Goal: Transaction & Acquisition: Purchase product/service

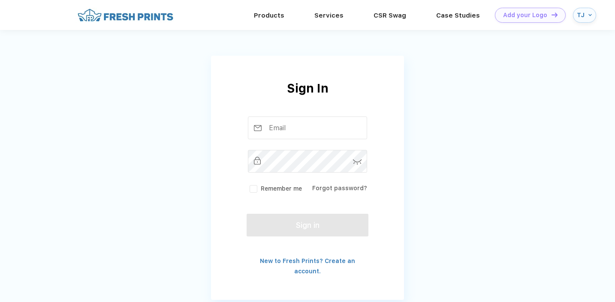
click at [584, 13] on div "TJ" at bounding box center [581, 15] width 9 height 7
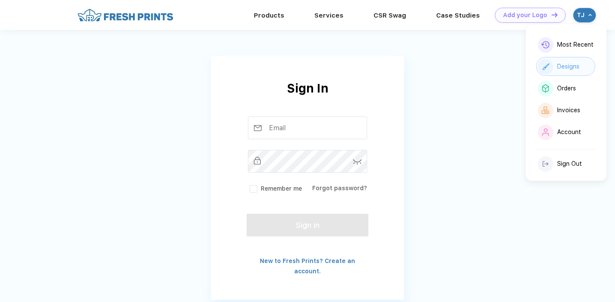
click at [572, 65] on div "Designs" at bounding box center [568, 66] width 22 height 7
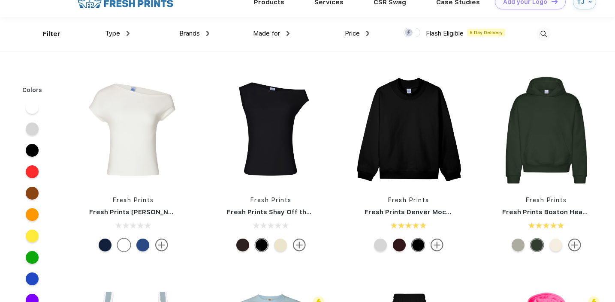
scroll to position [7, 0]
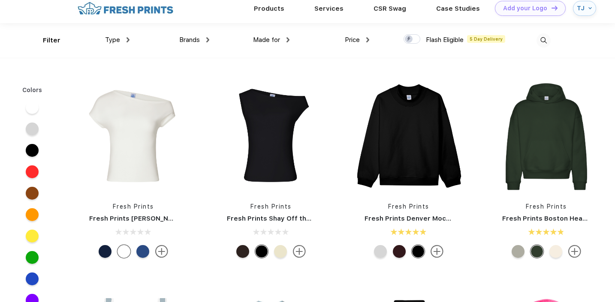
click at [280, 41] on div "Made for" at bounding box center [271, 40] width 36 height 10
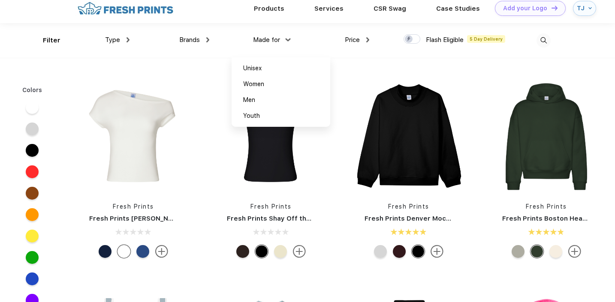
click at [273, 45] on div "Made for Unisex Women Men Youth" at bounding box center [249, 40] width 80 height 35
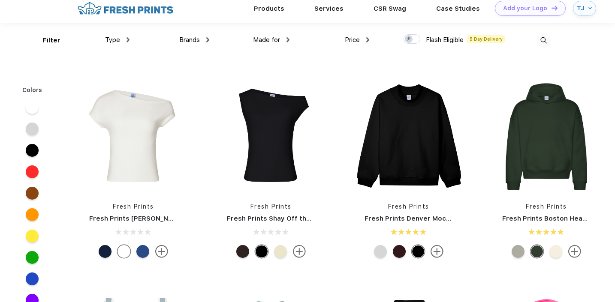
click at [197, 49] on div "Brands Most Popular Brands Moleskine Hydroflask Marine Layer S'well Vineyard Vi…" at bounding box center [170, 40] width 80 height 35
click at [197, 39] on span "Brands" at bounding box center [189, 40] width 21 height 8
click at [209, 37] on div "Made for Unisex Women Men Youth" at bounding box center [249, 40] width 80 height 35
click at [206, 39] on img at bounding box center [207, 39] width 3 height 5
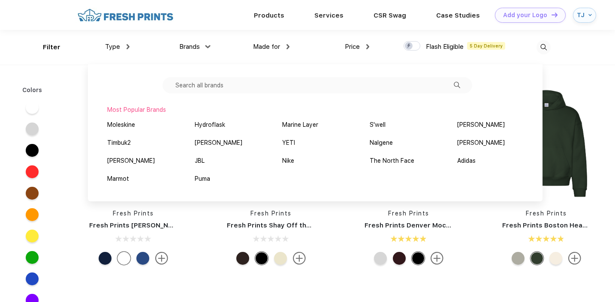
scroll to position [0, 0]
click at [117, 52] on div "Type Shirts Sweaters Bottoms Accessories Hats Tanks Jackets Jerseys Polos" at bounding box center [89, 47] width 80 height 35
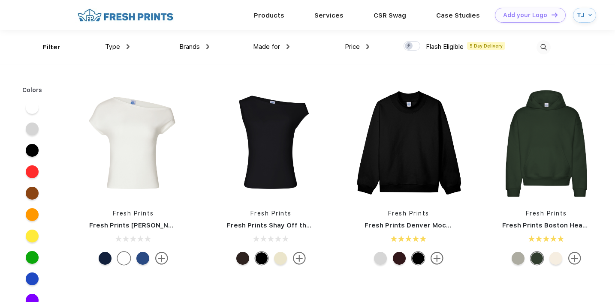
click at [122, 47] on div "Type" at bounding box center [117, 47] width 24 height 10
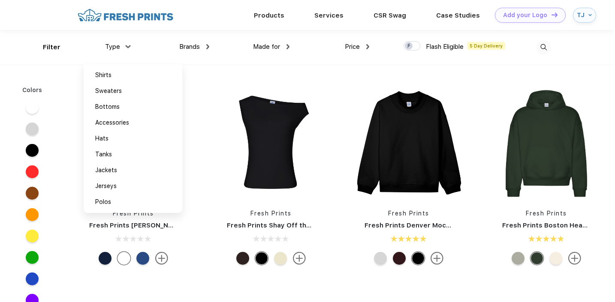
click at [122, 48] on div "Type" at bounding box center [117, 47] width 24 height 10
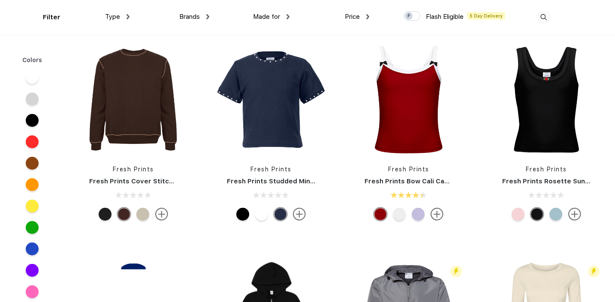
scroll to position [7798, 0]
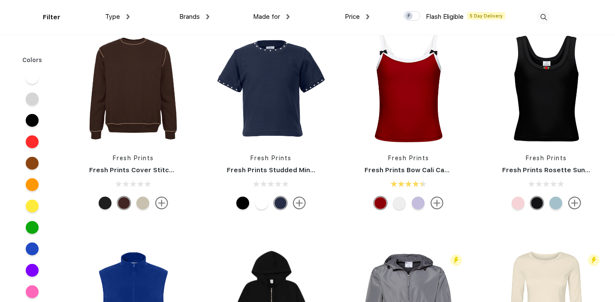
click at [189, 16] on span "Brands" at bounding box center [189, 17] width 21 height 8
click at [206, 17] on img at bounding box center [207, 16] width 3 height 5
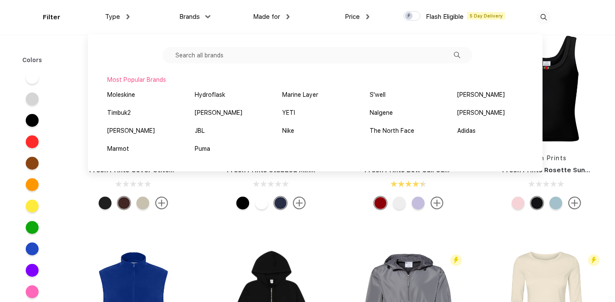
click at [199, 57] on input "text" at bounding box center [318, 55] width 310 height 16
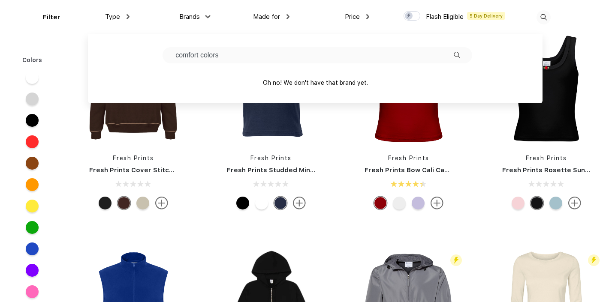
type input "comfort colors"
click at [454, 56] on img at bounding box center [457, 55] width 6 height 6
click at [200, 15] on div "Brands" at bounding box center [194, 17] width 30 height 10
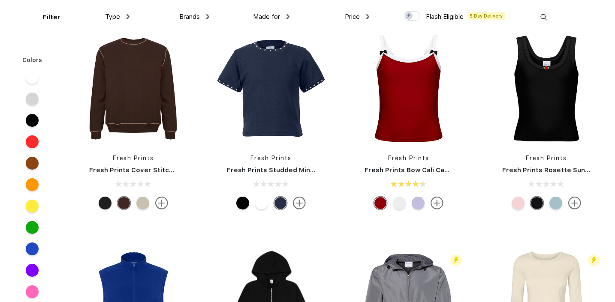
click at [123, 15] on div "Type" at bounding box center [117, 17] width 24 height 10
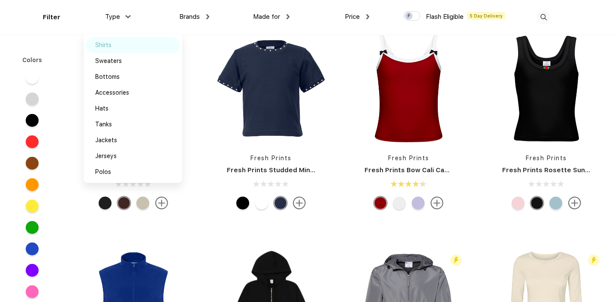
click at [116, 48] on div "Shirts" at bounding box center [133, 45] width 94 height 16
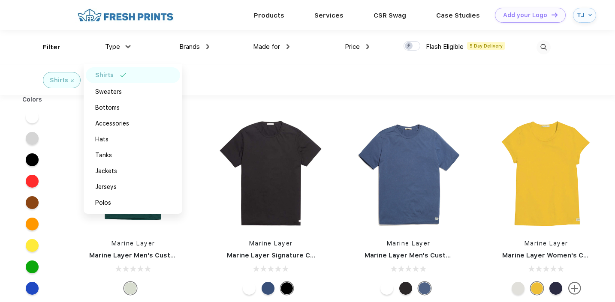
click at [306, 67] on div "Shirts" at bounding box center [307, 80] width 615 height 30
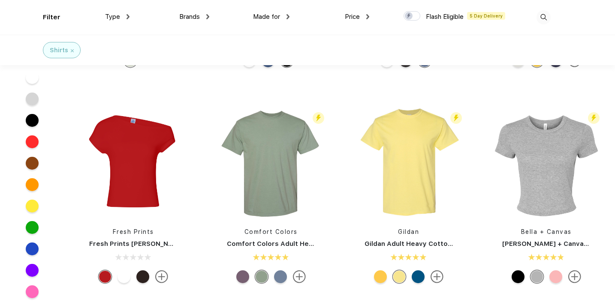
scroll to position [163, 0]
click at [290, 163] on img at bounding box center [271, 162] width 114 height 114
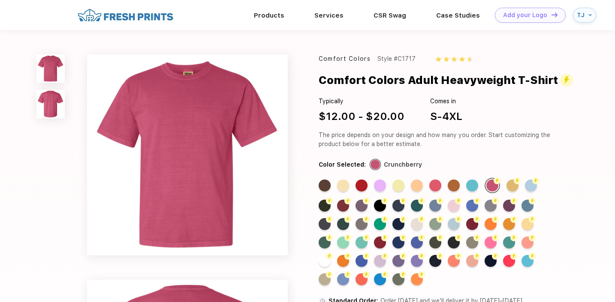
scroll to position [163, 0]
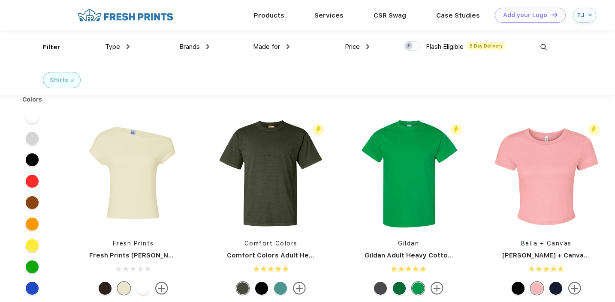
click at [262, 242] on link "Comfort Colors" at bounding box center [270, 243] width 53 height 7
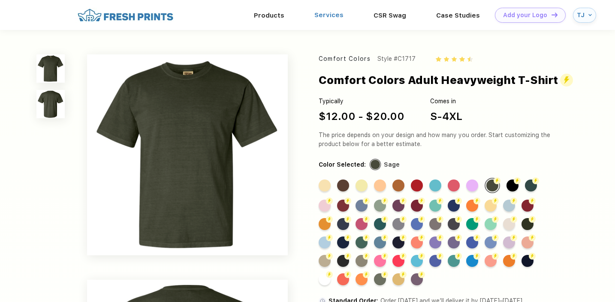
click at [335, 15] on link "Services" at bounding box center [328, 15] width 29 height 8
click at [265, 13] on link "Products" at bounding box center [269, 15] width 30 height 8
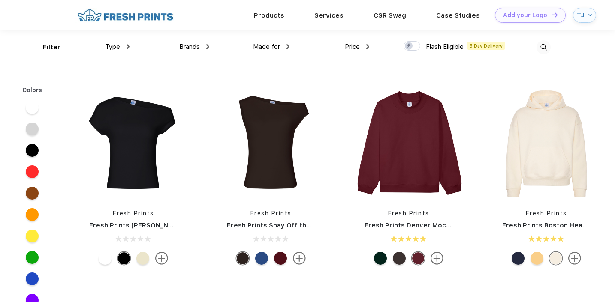
scroll to position [0, 0]
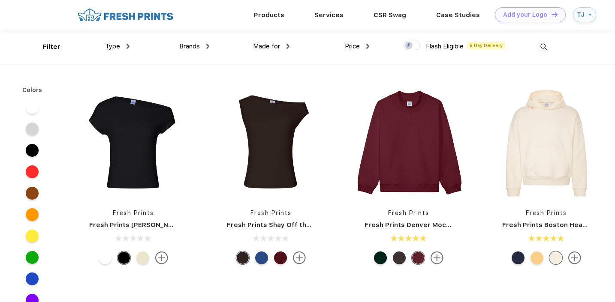
click at [199, 48] on div "Brands" at bounding box center [194, 47] width 30 height 10
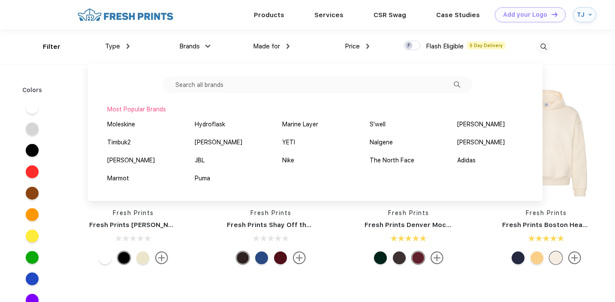
click at [186, 84] on input "text" at bounding box center [318, 85] width 310 height 16
type input "C"
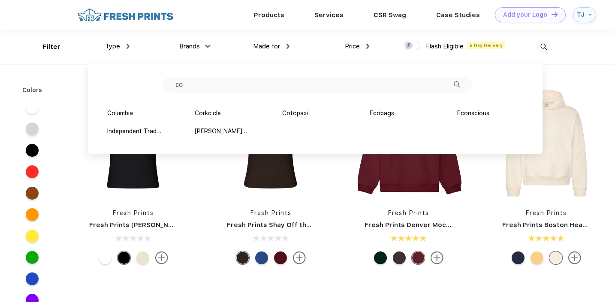
type input "c"
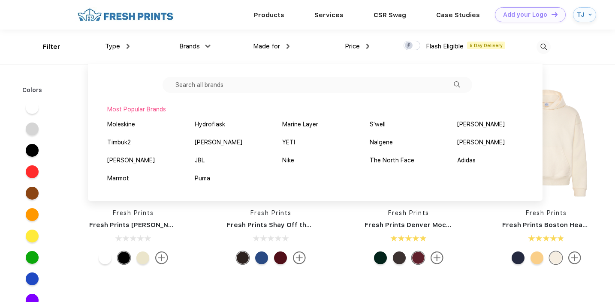
click at [565, 64] on div "Filter Type Shirts Sweaters Bottoms Accessories Hats Tanks Jackets Jerseys Polo…" at bounding box center [307, 47] width 615 height 35
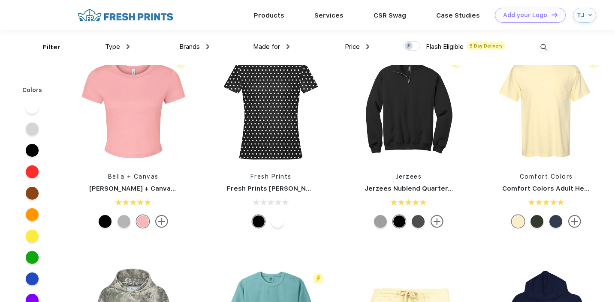
scroll to position [1040, 0]
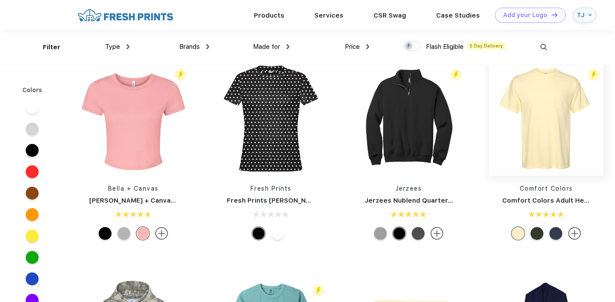
click at [534, 139] on img at bounding box center [546, 119] width 114 height 114
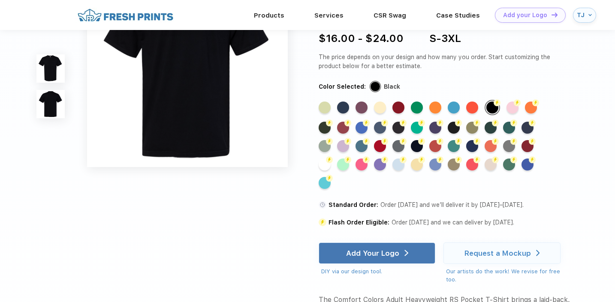
scroll to position [293, 0]
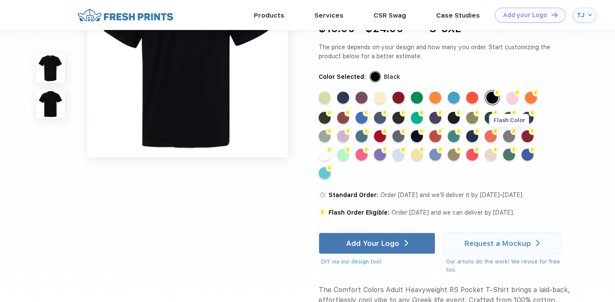
click at [509, 142] on div "Flash Color" at bounding box center [509, 136] width 12 height 12
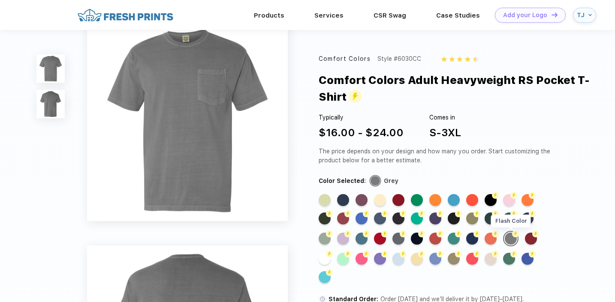
scroll to position [0, 0]
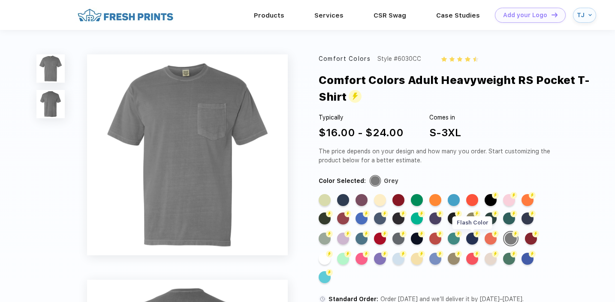
click at [473, 238] on div "Flash Color" at bounding box center [472, 239] width 12 height 12
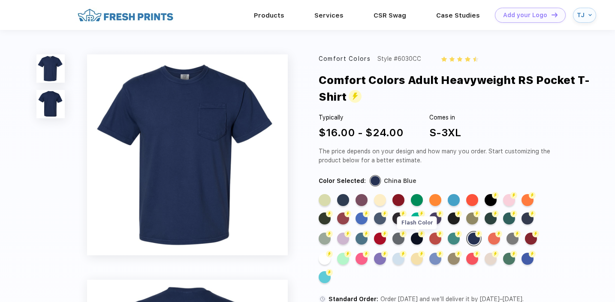
click at [421, 240] on div "Flash Color" at bounding box center [417, 239] width 12 height 12
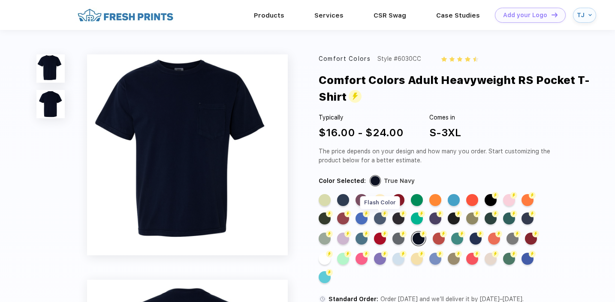
click at [380, 220] on div "Flash Color" at bounding box center [380, 219] width 12 height 12
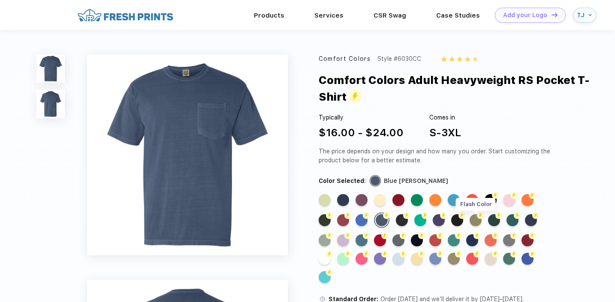
click at [473, 218] on div "Flash Color" at bounding box center [476, 220] width 12 height 12
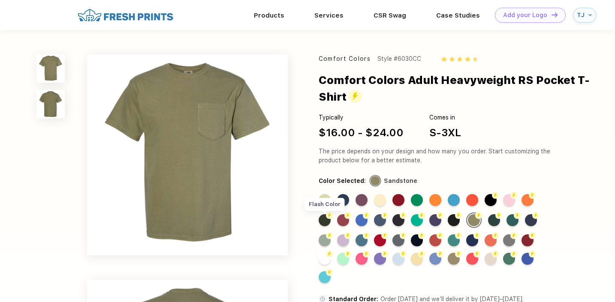
click at [328, 226] on div "Flash Color" at bounding box center [325, 220] width 12 height 12
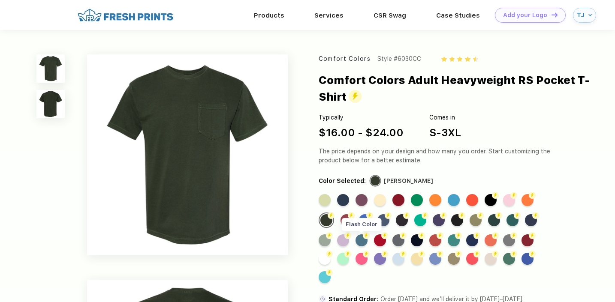
click at [360, 240] on div "Flash Color" at bounding box center [362, 241] width 12 height 12
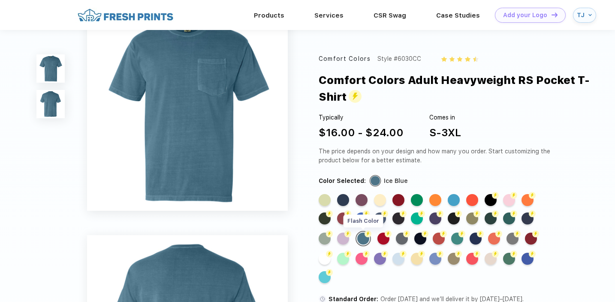
scroll to position [15, 0]
click at [324, 239] on div "Flash Color" at bounding box center [325, 239] width 12 height 12
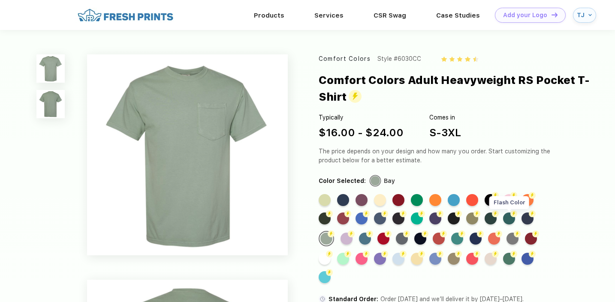
click at [511, 221] on div "Flash Color" at bounding box center [509, 219] width 12 height 12
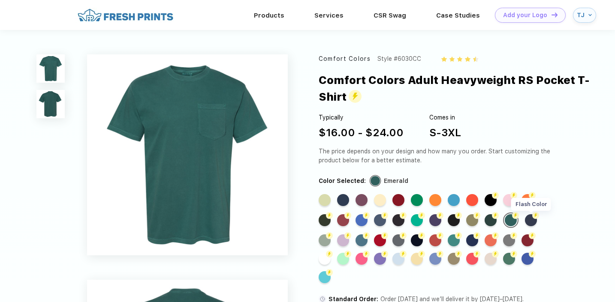
click at [535, 219] on img at bounding box center [535, 215] width 7 height 7
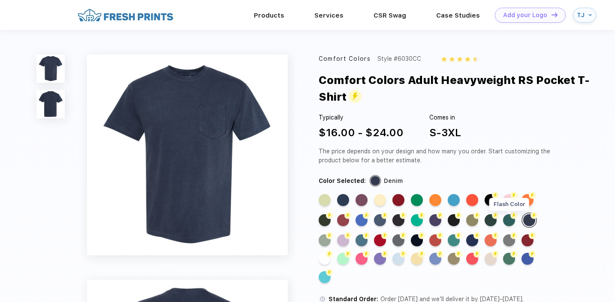
click at [511, 223] on div "Flash Color" at bounding box center [509, 220] width 12 height 12
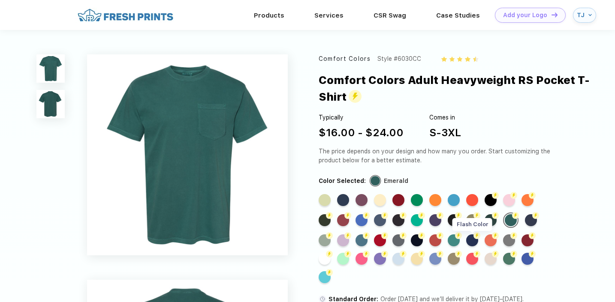
click at [469, 238] on div "Flash Color" at bounding box center [472, 241] width 12 height 12
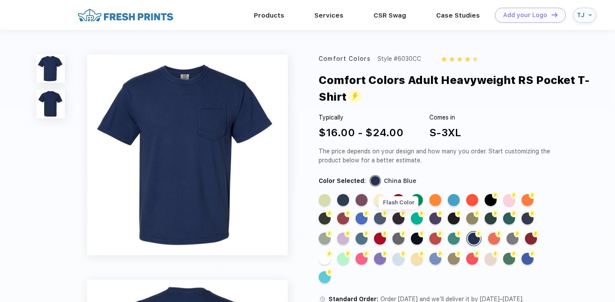
click at [402, 223] on div "Flash Color" at bounding box center [398, 219] width 12 height 12
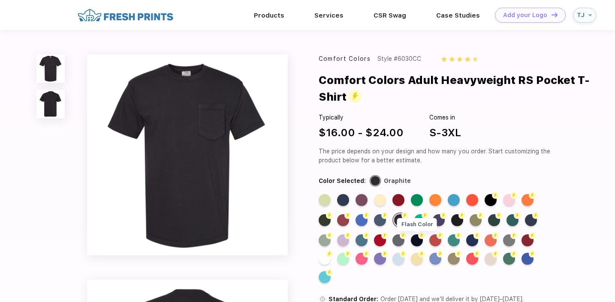
click at [415, 238] on div "Flash Color" at bounding box center [417, 241] width 12 height 12
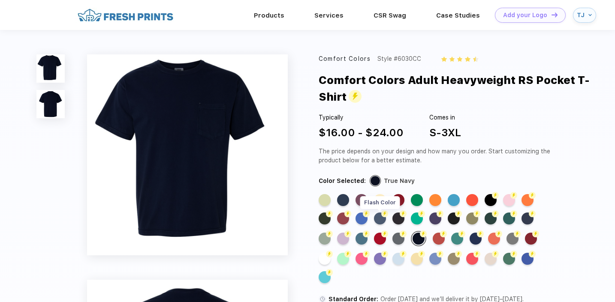
click at [379, 221] on div "Flash Color" at bounding box center [380, 219] width 12 height 12
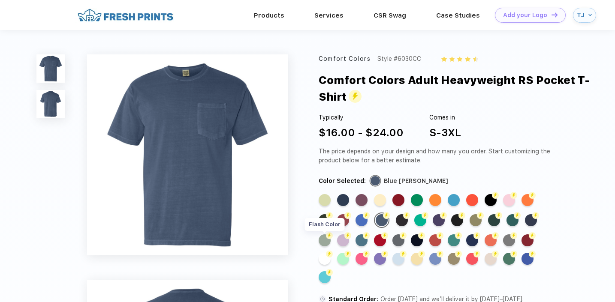
click at [326, 238] on div "Flash Color" at bounding box center [325, 241] width 12 height 12
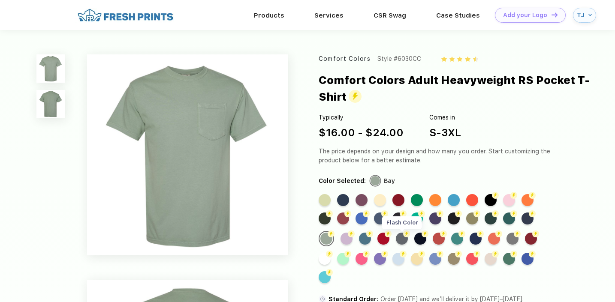
click at [401, 236] on div "Flash Color" at bounding box center [402, 239] width 12 height 12
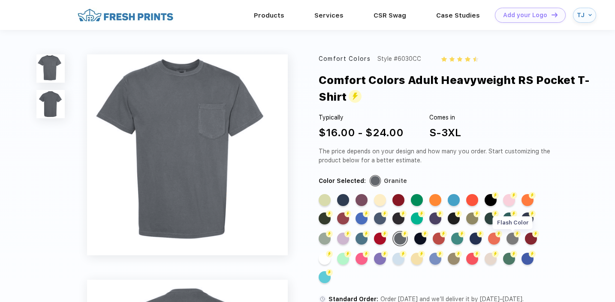
click at [510, 237] on div "Flash Color" at bounding box center [512, 239] width 12 height 12
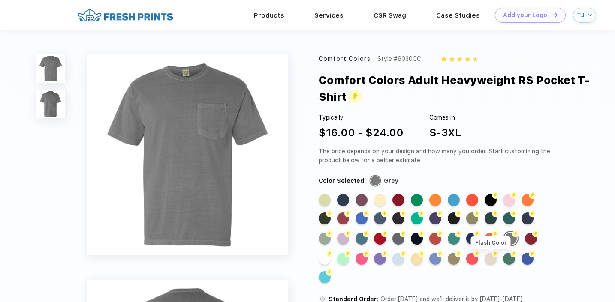
click at [488, 260] on div "Flash Color" at bounding box center [491, 259] width 12 height 12
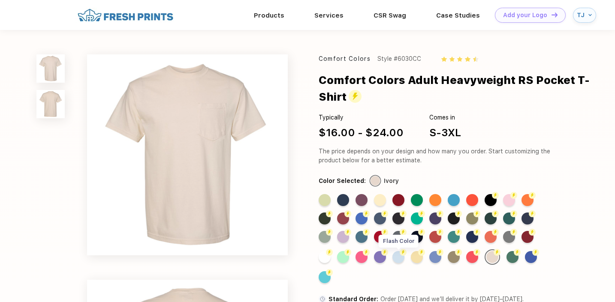
click at [399, 258] on div "Flash Color" at bounding box center [398, 257] width 12 height 12
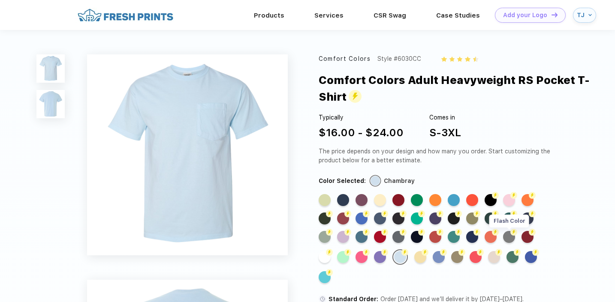
click at [510, 239] on div "Flash Color" at bounding box center [509, 237] width 12 height 12
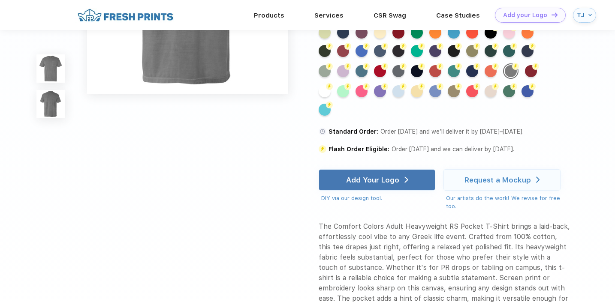
scroll to position [358, 0]
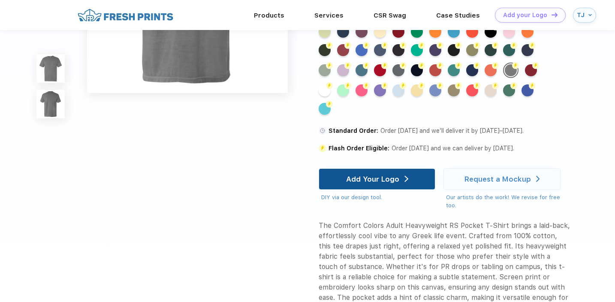
click at [374, 183] on div "Add Your Logo" at bounding box center [372, 179] width 53 height 9
